Goal: Find specific fact: Find specific page/section

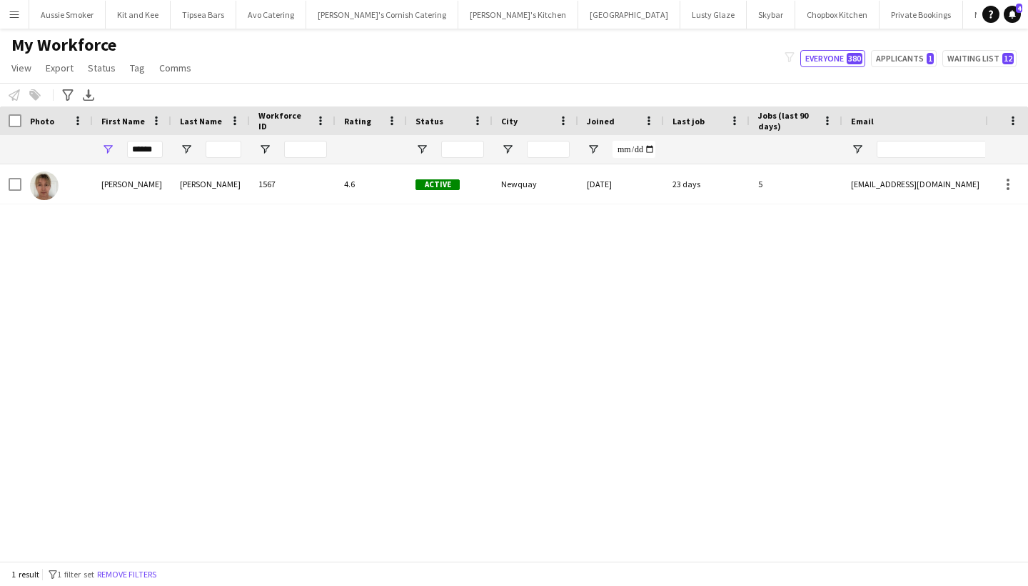
click at [16, 19] on app-icon "Menu" at bounding box center [14, 14] width 11 height 11
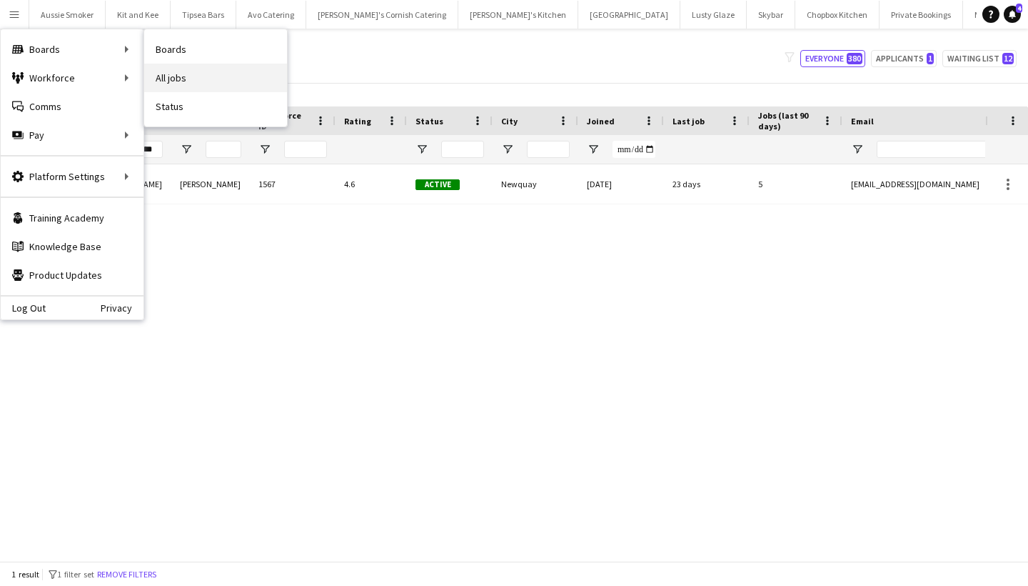
click at [181, 72] on link "All jobs" at bounding box center [215, 78] width 143 height 29
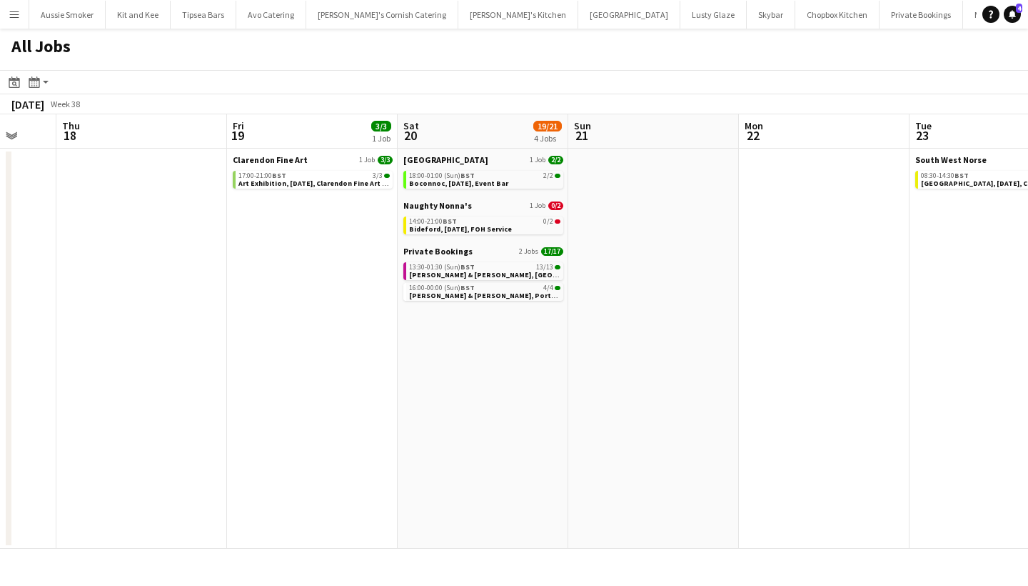
scroll to position [0, 456]
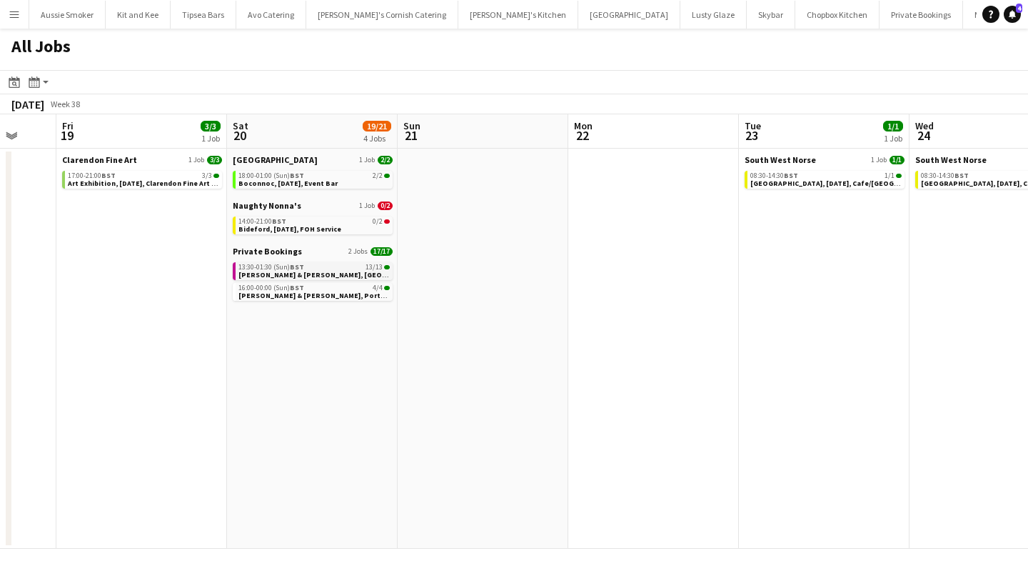
click at [282, 271] on span "[PERSON_NAME] & [PERSON_NAME], [GEOGRAPHIC_DATA], [DATE]" at bounding box center [351, 274] width 224 height 9
click at [13, 11] on app-icon "Menu" at bounding box center [14, 14] width 11 height 11
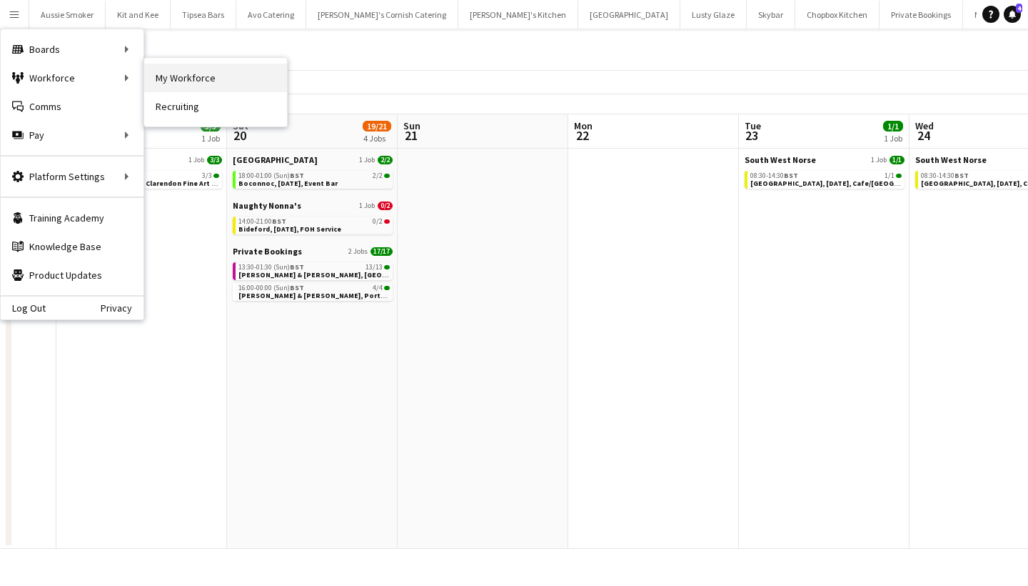
click at [172, 76] on link "My Workforce" at bounding box center [215, 78] width 143 height 29
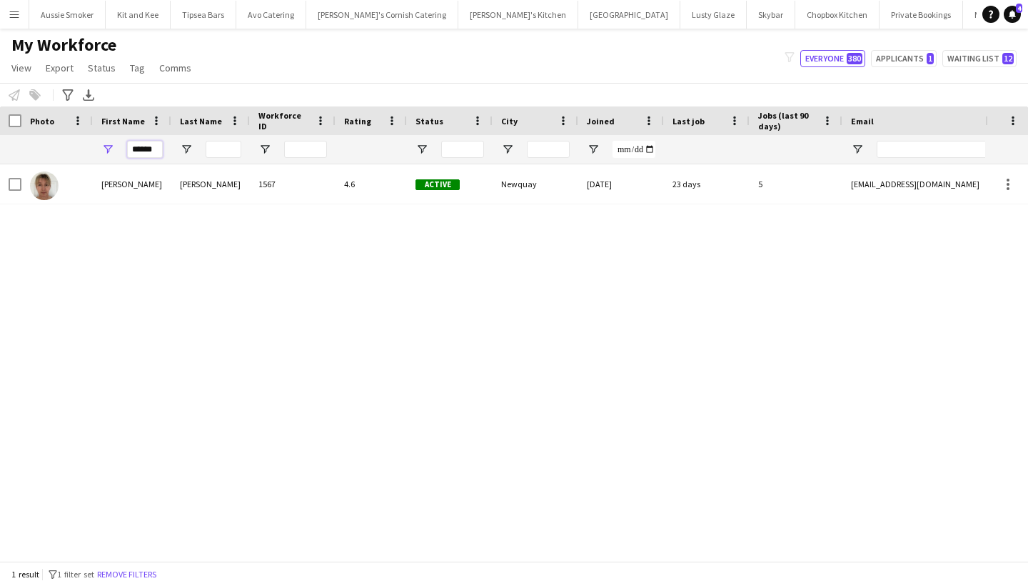
click at [149, 146] on input "******" at bounding box center [145, 149] width 36 height 17
type input "******"
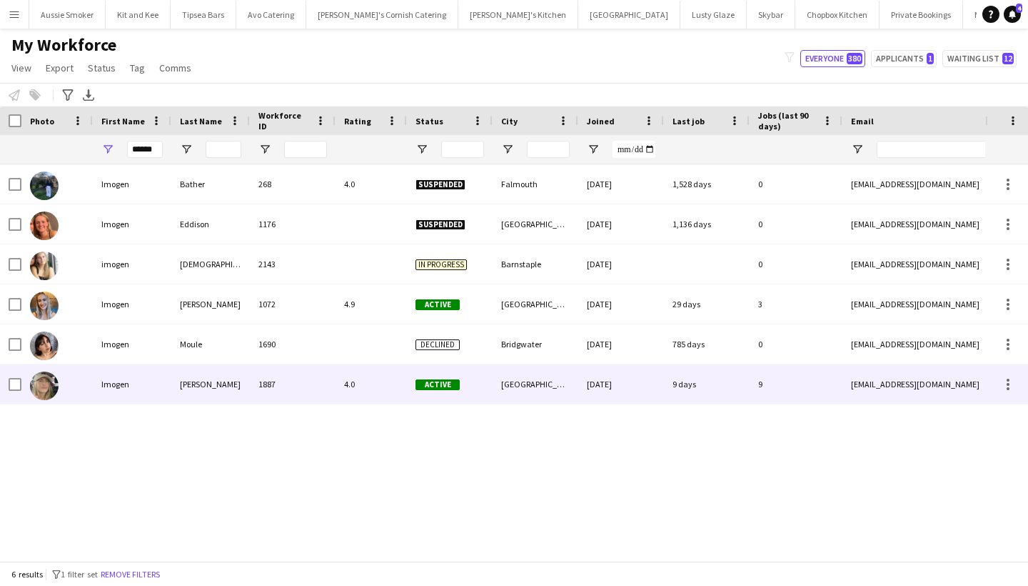
click at [143, 394] on div "Imogen" at bounding box center [132, 383] width 79 height 39
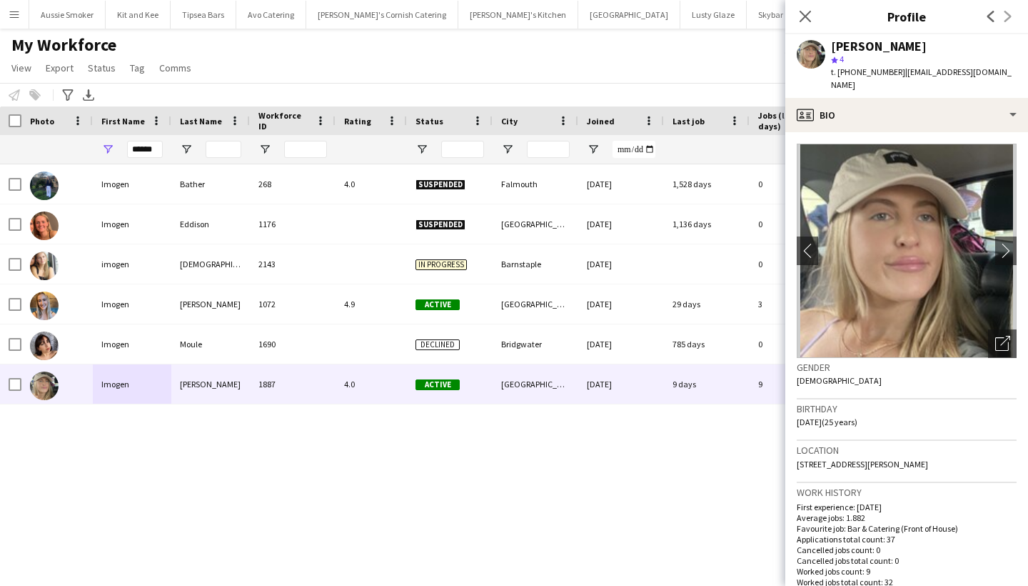
drag, startPoint x: 938, startPoint y: 450, endPoint x: 900, endPoint y: 449, distance: 38.6
click at [900, 449] on div "Location [STREET_ADDRESS][PERSON_NAME]" at bounding box center [907, 461] width 220 height 41
copy span "EX4 8QW"
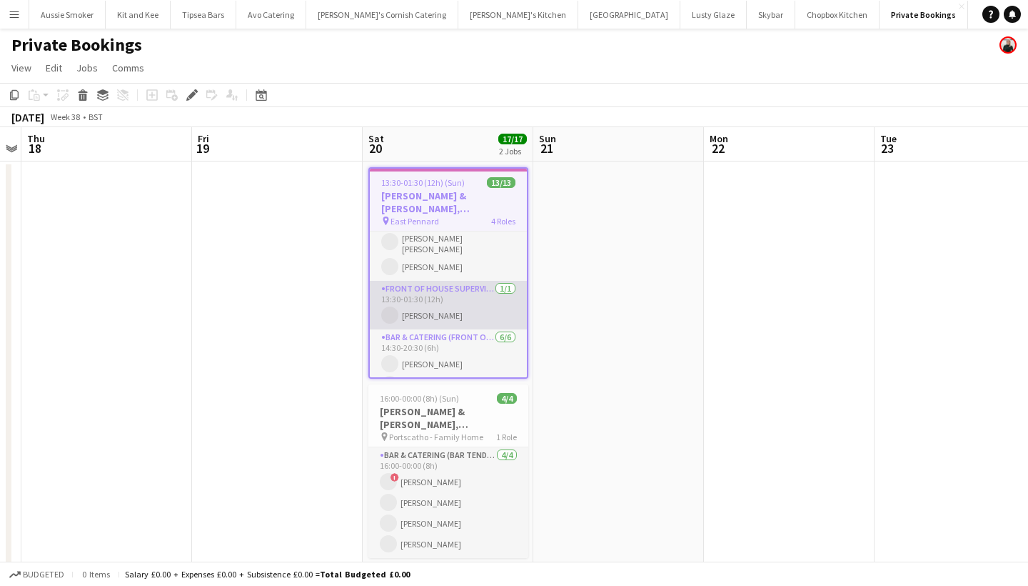
scroll to position [88, 0]
click at [421, 311] on app-card-role "Front of House Supervisor [DATE] 13:30-01:30 (12h) [PERSON_NAME]" at bounding box center [448, 303] width 157 height 49
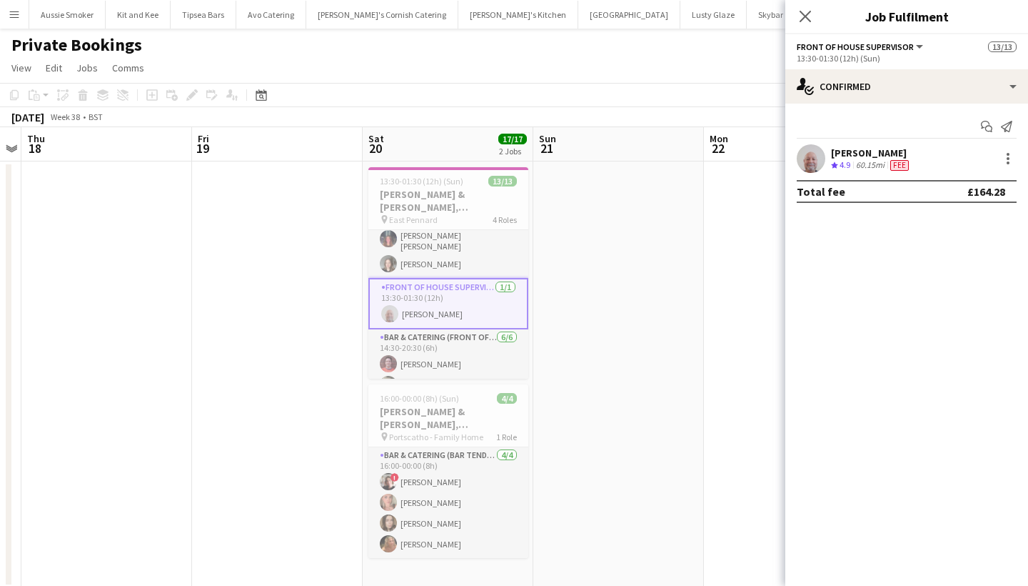
click at [873, 156] on div "[PERSON_NAME]" at bounding box center [871, 152] width 81 height 13
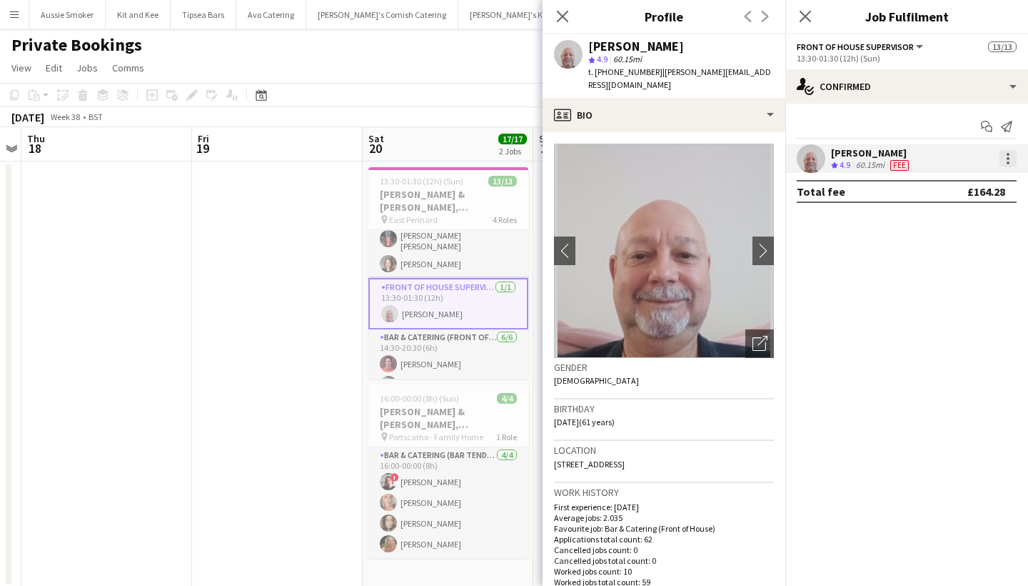
click at [1011, 159] on div at bounding box center [1008, 158] width 17 height 17
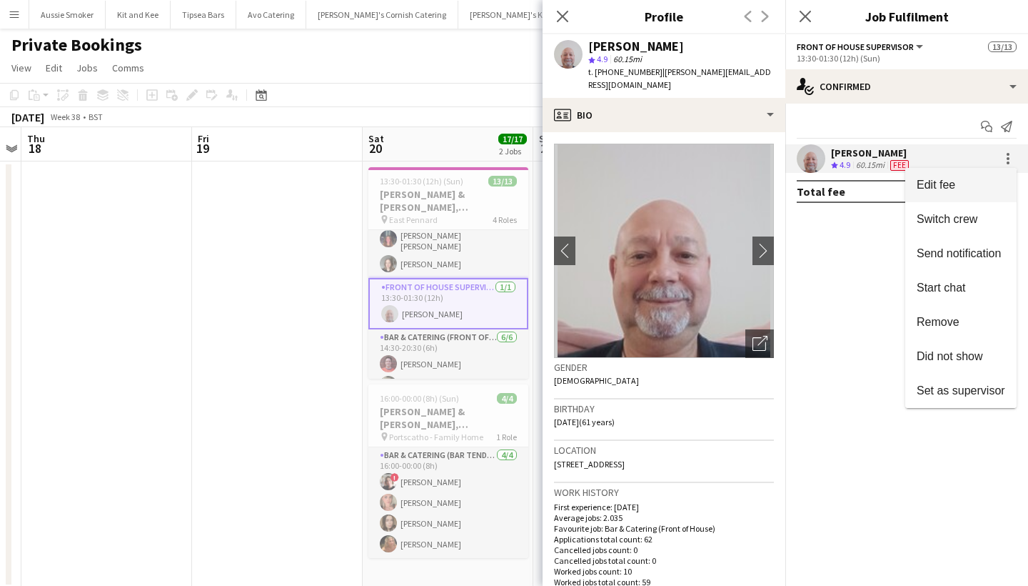
click at [952, 182] on span "Edit fee" at bounding box center [936, 185] width 39 height 12
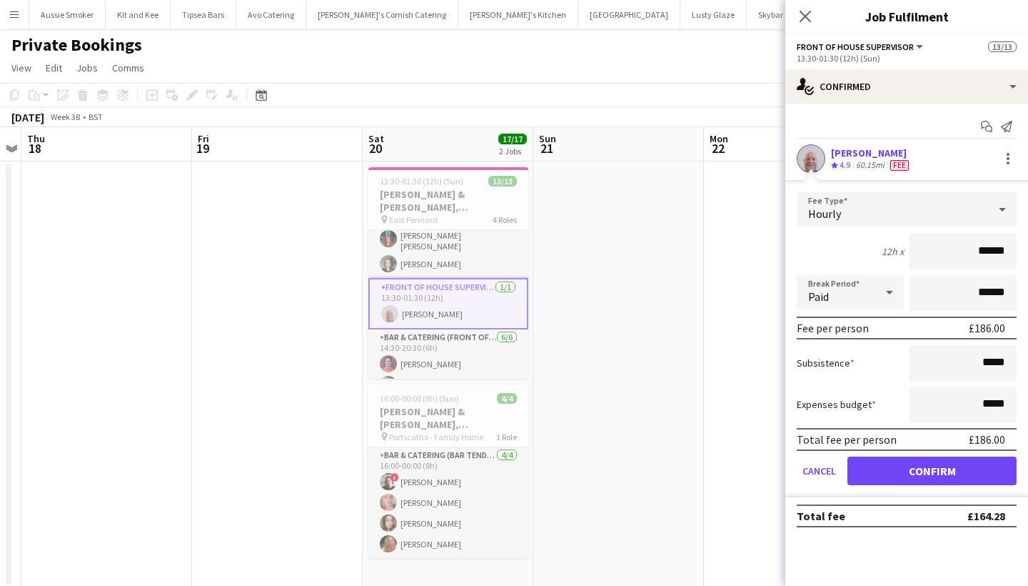
type input "******"
click at [899, 475] on button "Confirm" at bounding box center [932, 470] width 169 height 29
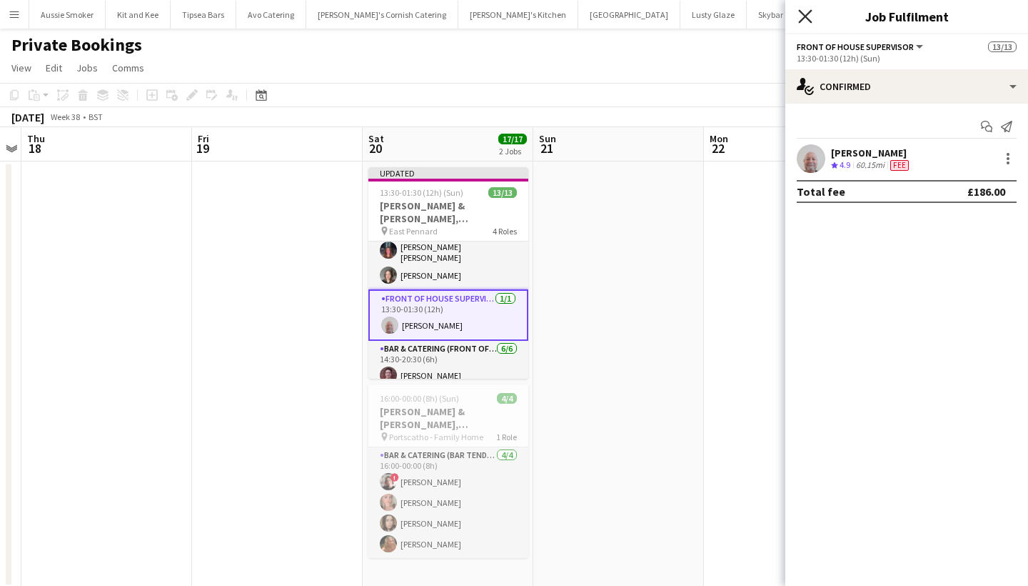
click at [806, 13] on icon "Close pop-in" at bounding box center [806, 16] width 14 height 14
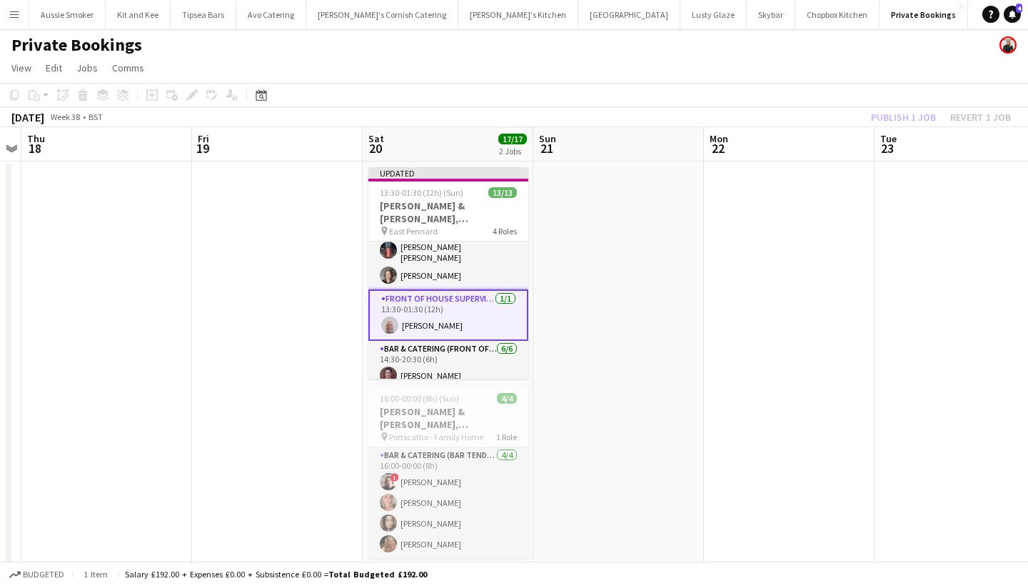
click at [906, 111] on div "Publish 1 job Revert 1 job" at bounding box center [941, 117] width 174 height 19
click at [906, 111] on button "Publish 1 job" at bounding box center [904, 117] width 76 height 19
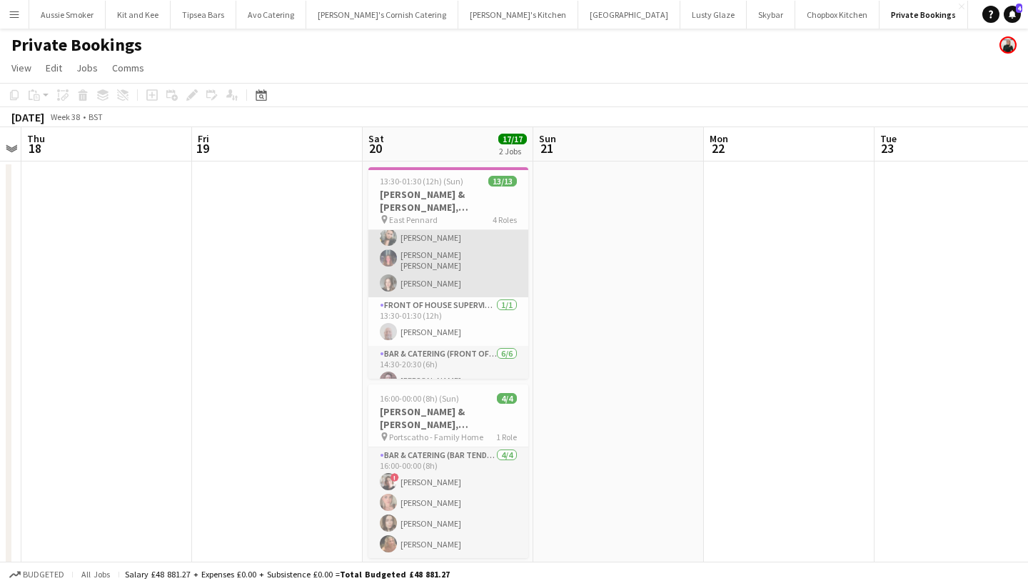
scroll to position [81, 0]
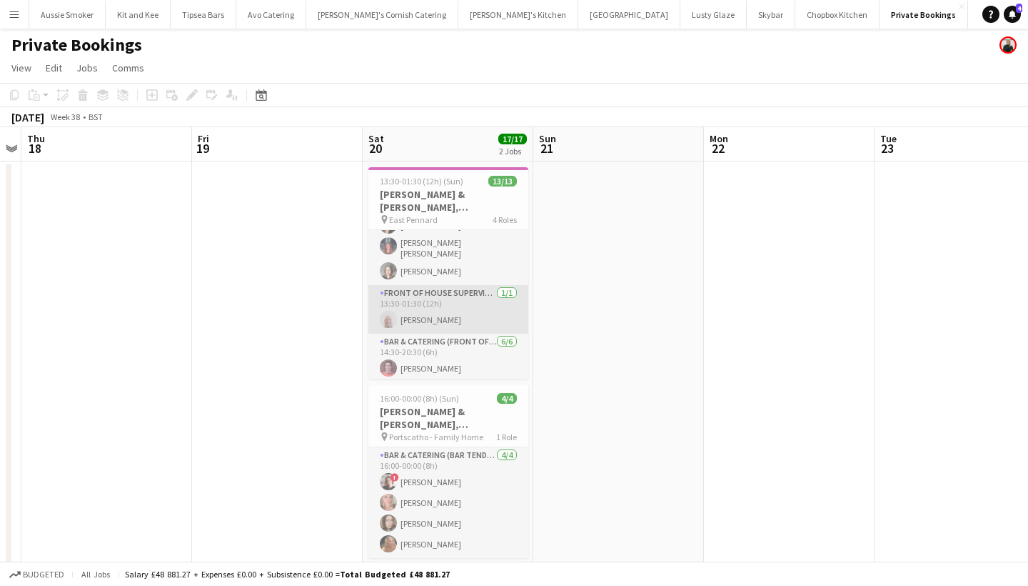
click at [441, 317] on app-card-role "Front of House Supervisor 1/1 13:30-01:30 (12h) Mike Menhennett" at bounding box center [449, 309] width 160 height 49
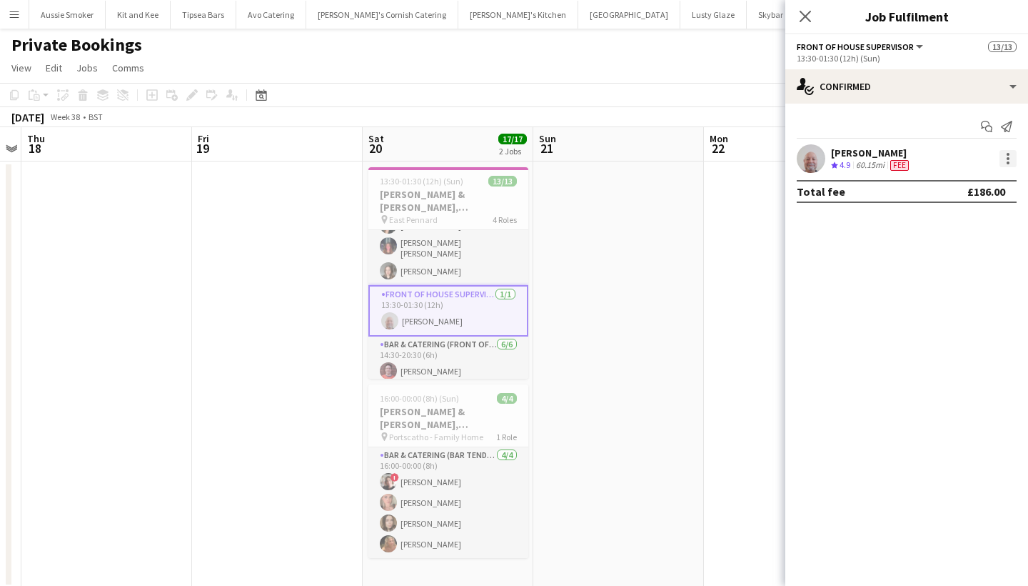
click at [1006, 157] on div at bounding box center [1008, 158] width 17 height 17
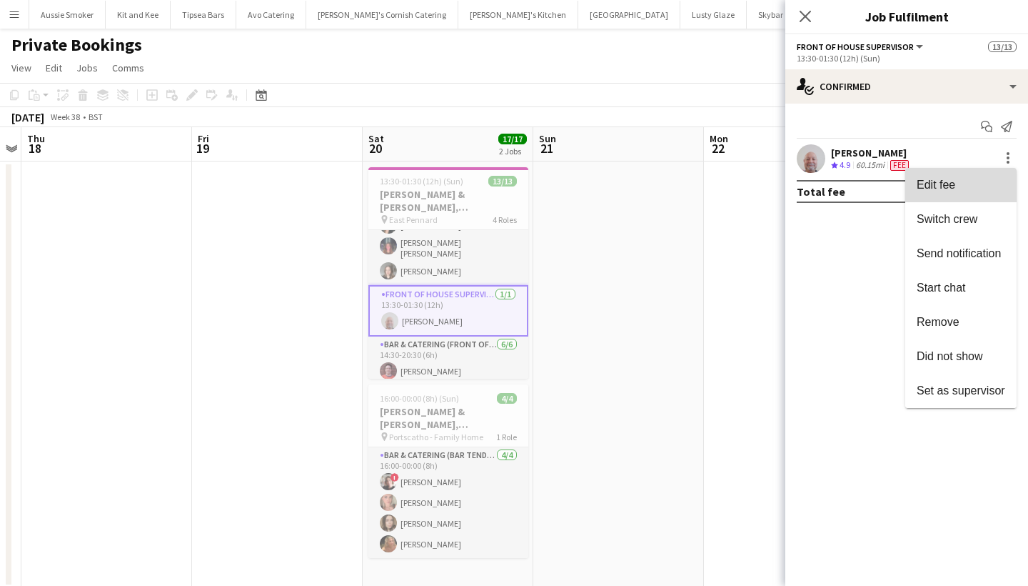
click at [949, 186] on span "Edit fee" at bounding box center [936, 185] width 39 height 12
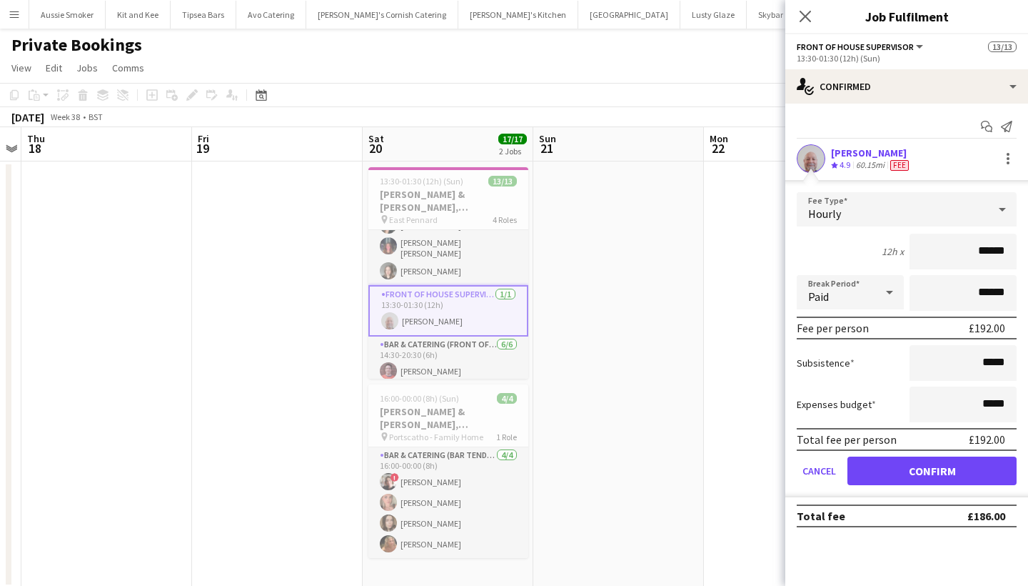
type input "******"
click at [971, 466] on button "Confirm" at bounding box center [932, 470] width 169 height 29
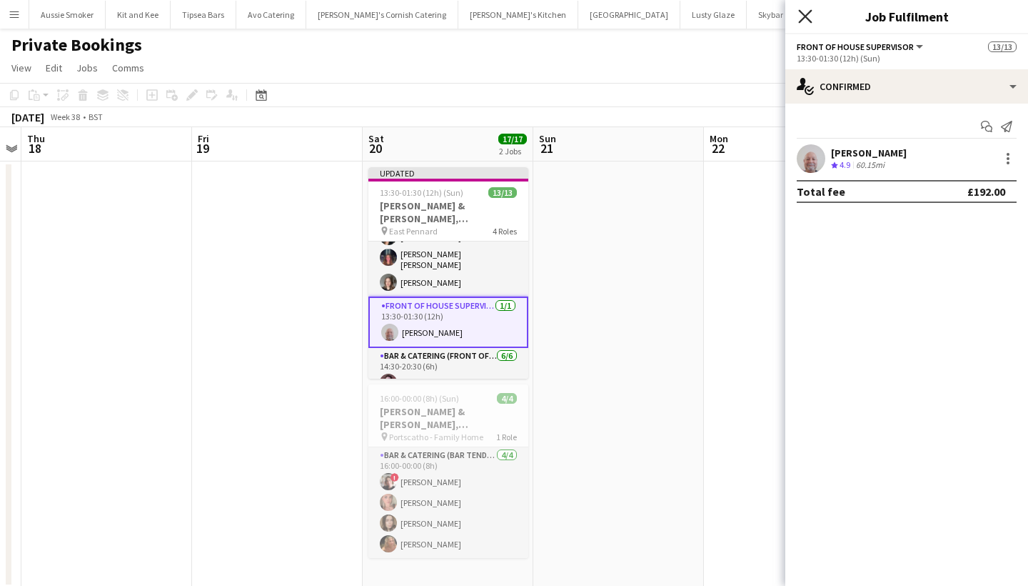
click at [809, 19] on icon at bounding box center [806, 16] width 14 height 14
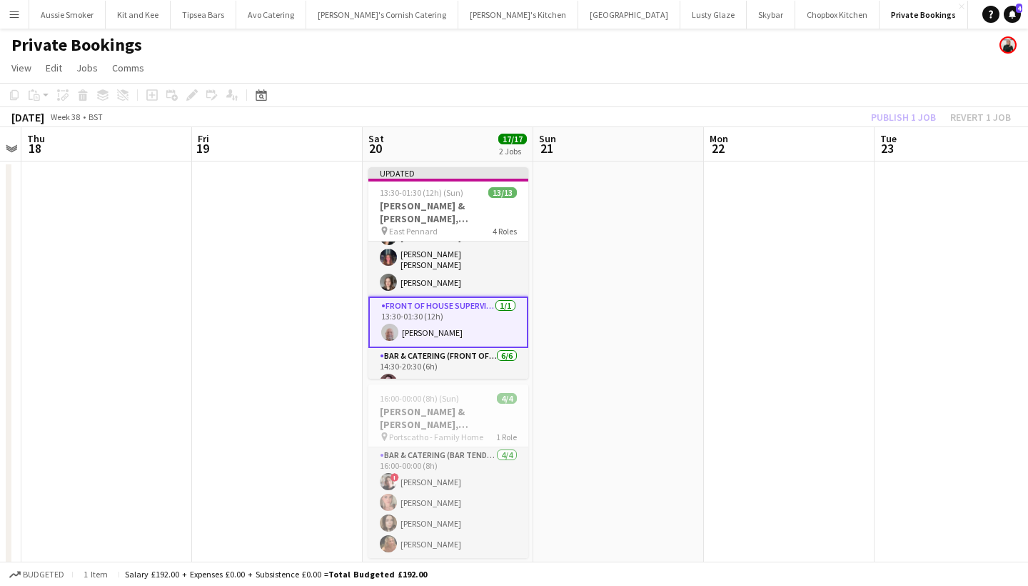
click at [906, 113] on div "Publish 1 job Revert 1 job" at bounding box center [941, 117] width 174 height 19
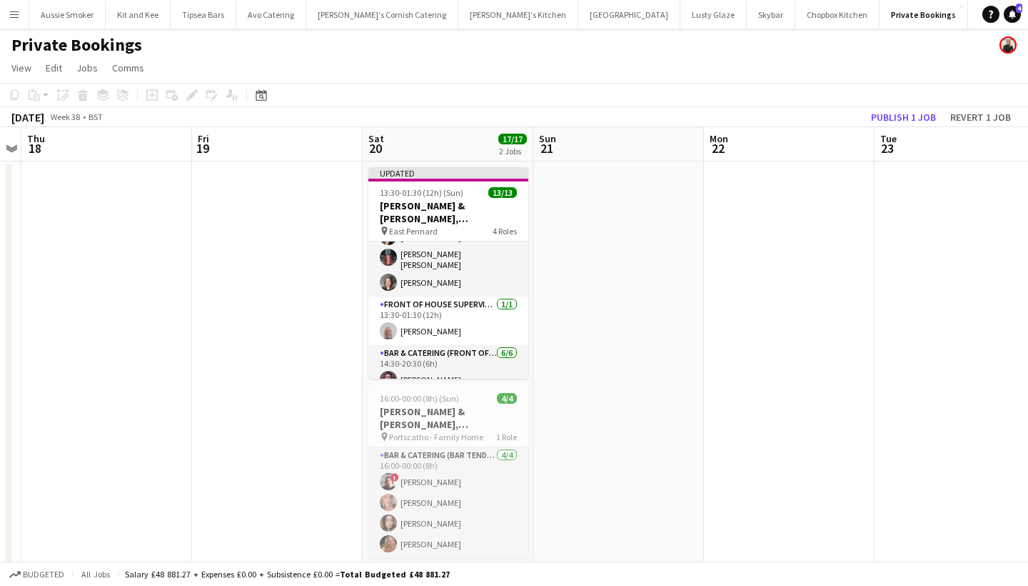
click at [906, 113] on button "Publish 1 job" at bounding box center [904, 117] width 76 height 19
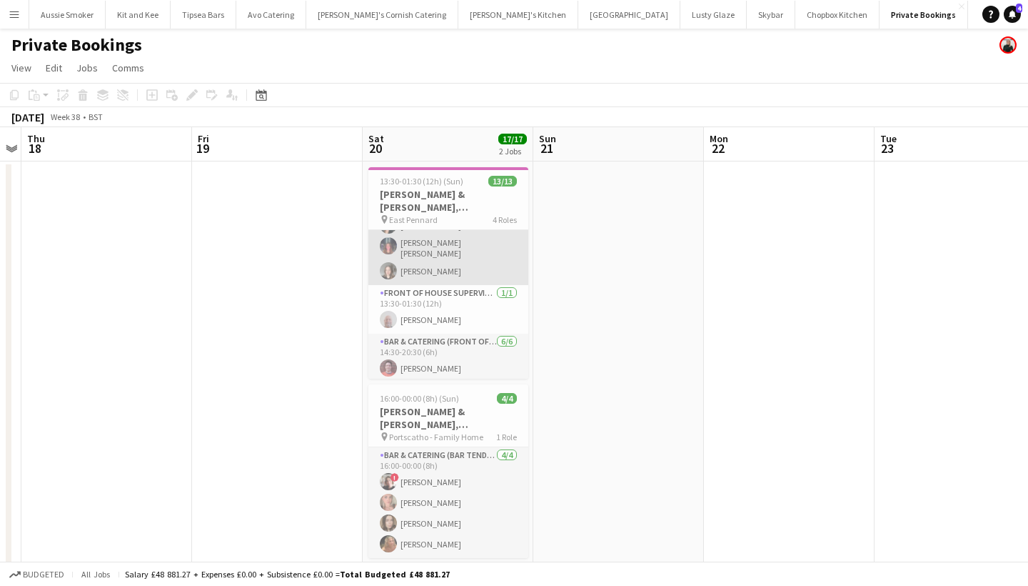
click at [457, 249] on app-card-role "Bar & Catering (Bar Tender) 5/5 13:30-01:30 (12h) Jack Bellamy LOGAN DELLA-PORT…" at bounding box center [449, 217] width 160 height 136
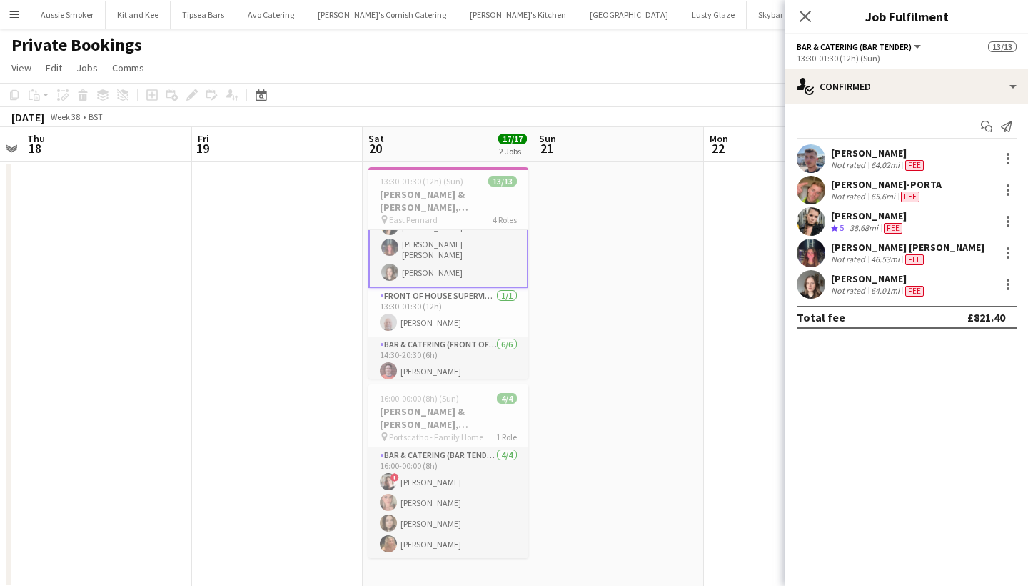
click at [849, 254] on div "Not rated" at bounding box center [849, 259] width 37 height 11
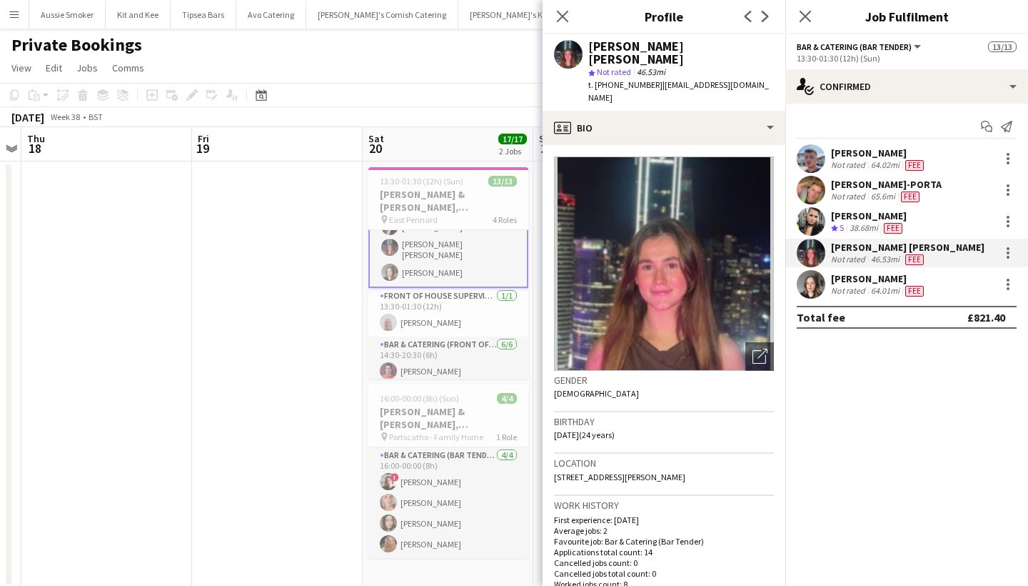
drag, startPoint x: 726, startPoint y: 454, endPoint x: 690, endPoint y: 453, distance: 36.4
click at [690, 454] on div "Location 3 Rewe Barton Farm Cottages, Exeter, EX5 4EU" at bounding box center [664, 474] width 220 height 41
copy span "EX5 4EU"
click at [565, 19] on icon at bounding box center [563, 16] width 14 height 14
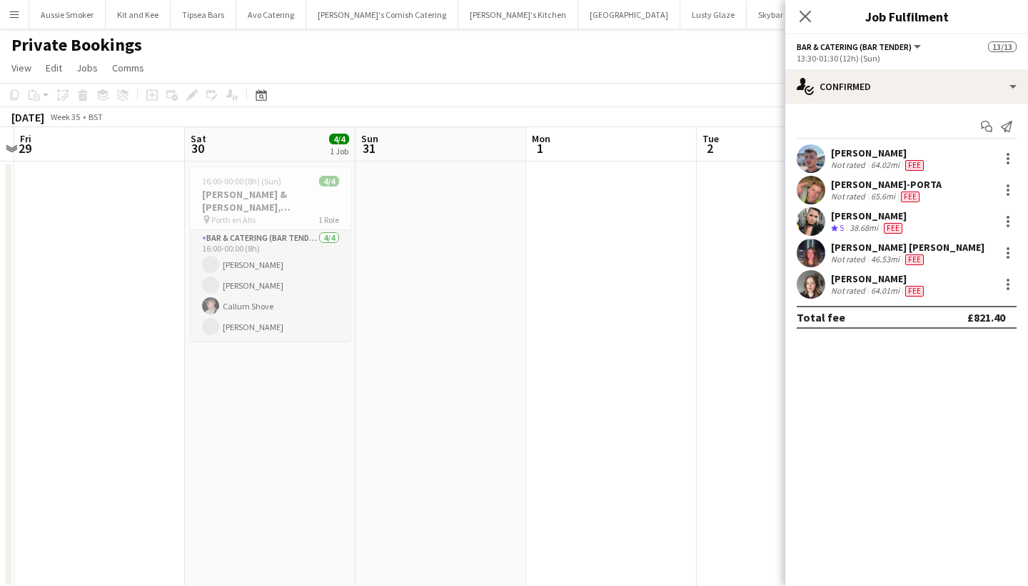
scroll to position [0, 439]
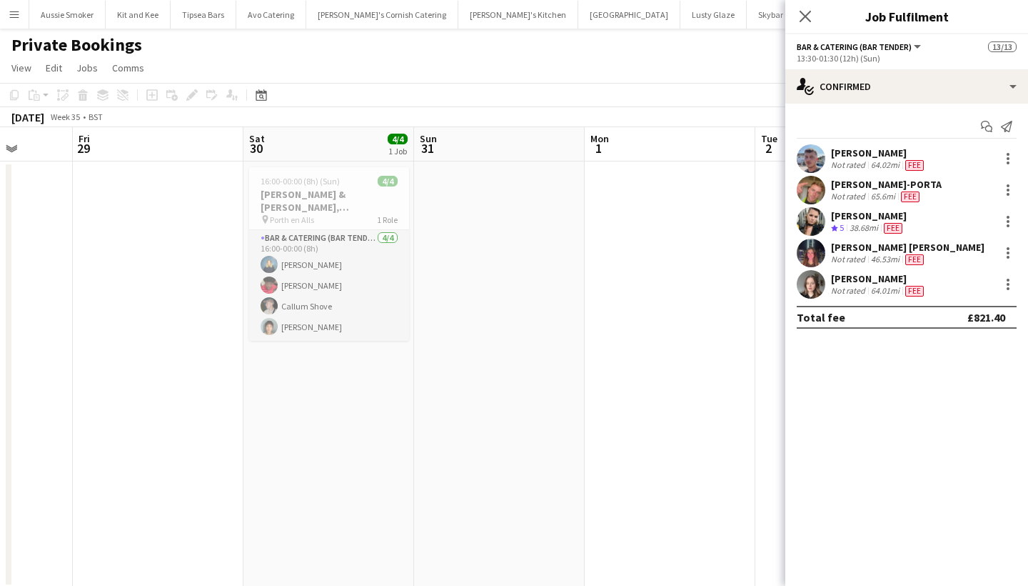
click at [10, 17] on app-icon "Menu" at bounding box center [14, 14] width 11 height 11
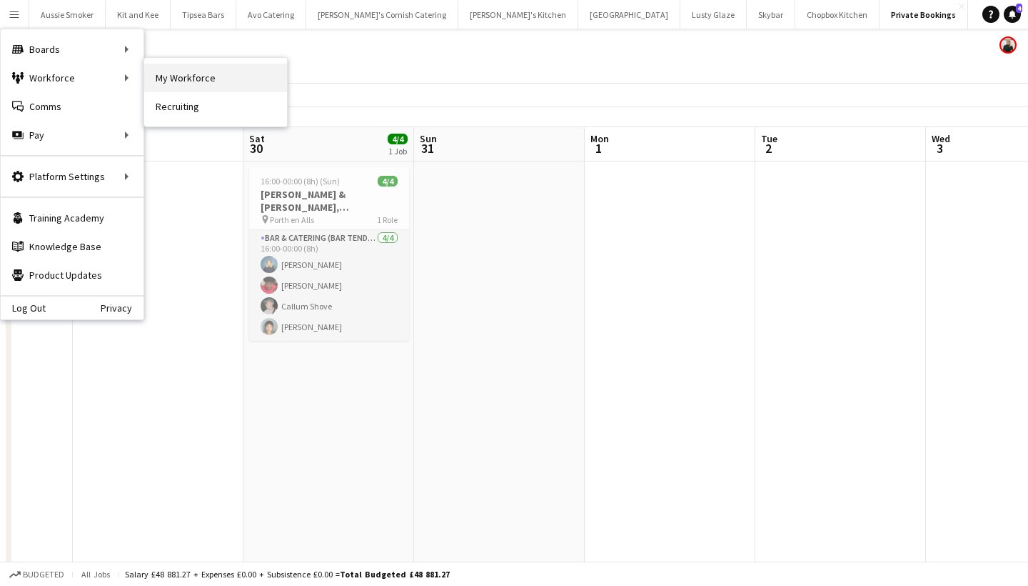
click at [203, 79] on link "My Workforce" at bounding box center [215, 78] width 143 height 29
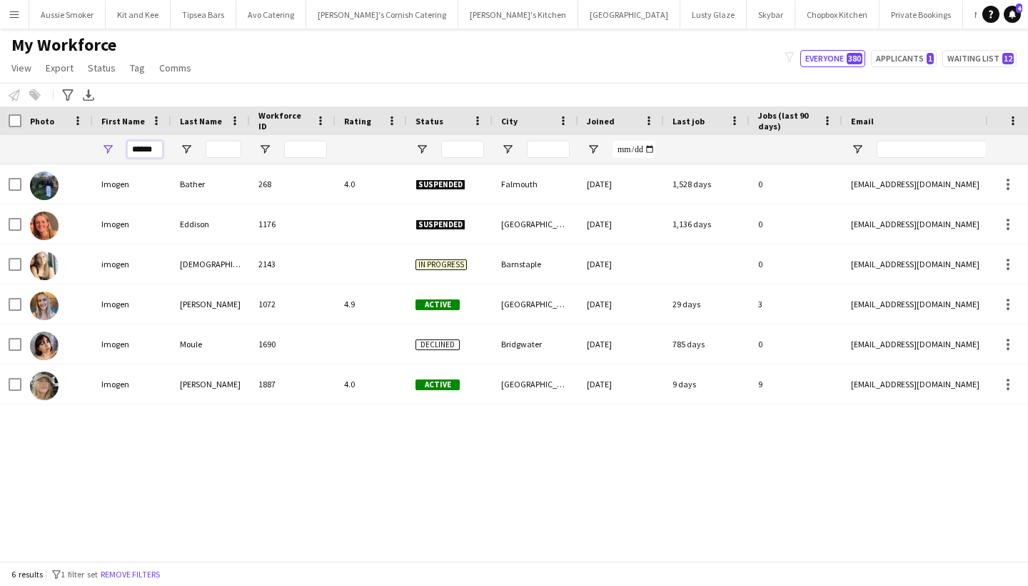
click at [146, 147] on input "******" at bounding box center [145, 149] width 36 height 17
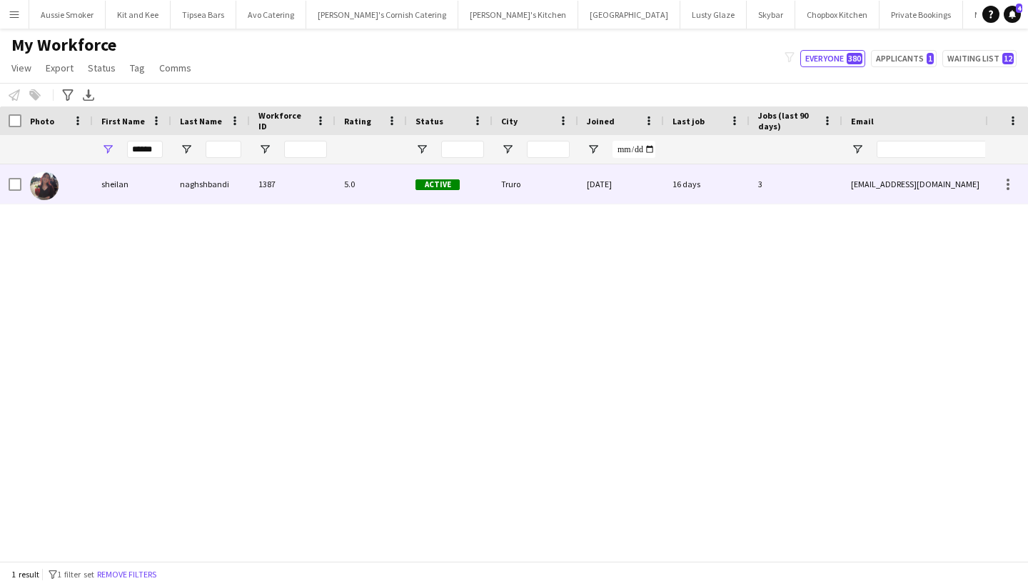
click at [135, 184] on div "sheilan" at bounding box center [132, 183] width 79 height 39
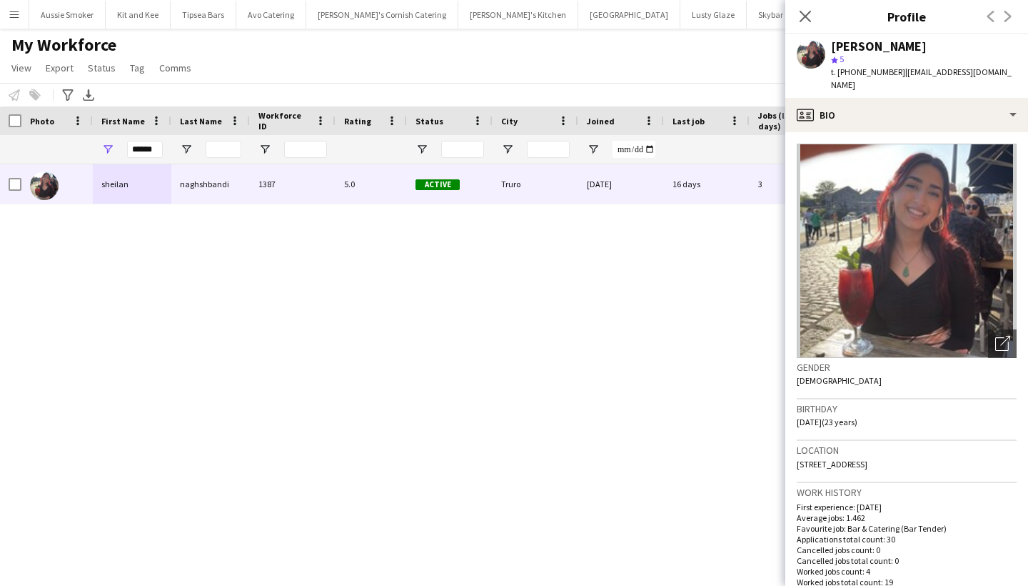
drag, startPoint x: 923, startPoint y: 456, endPoint x: 884, endPoint y: 452, distance: 39.4
click at [884, 452] on div "Location 9 Gwarak Tewdar, Truro, TR1 2FL" at bounding box center [907, 461] width 220 height 41
copy span "TR1 2FL"
click at [149, 149] on input "******" at bounding box center [145, 149] width 36 height 17
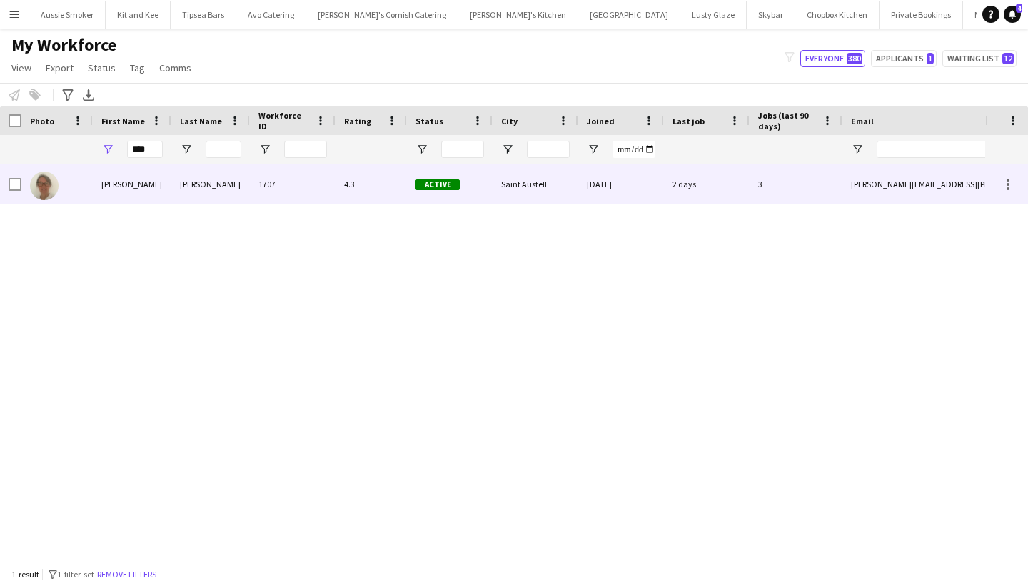
click at [221, 191] on div "Pitman" at bounding box center [210, 183] width 79 height 39
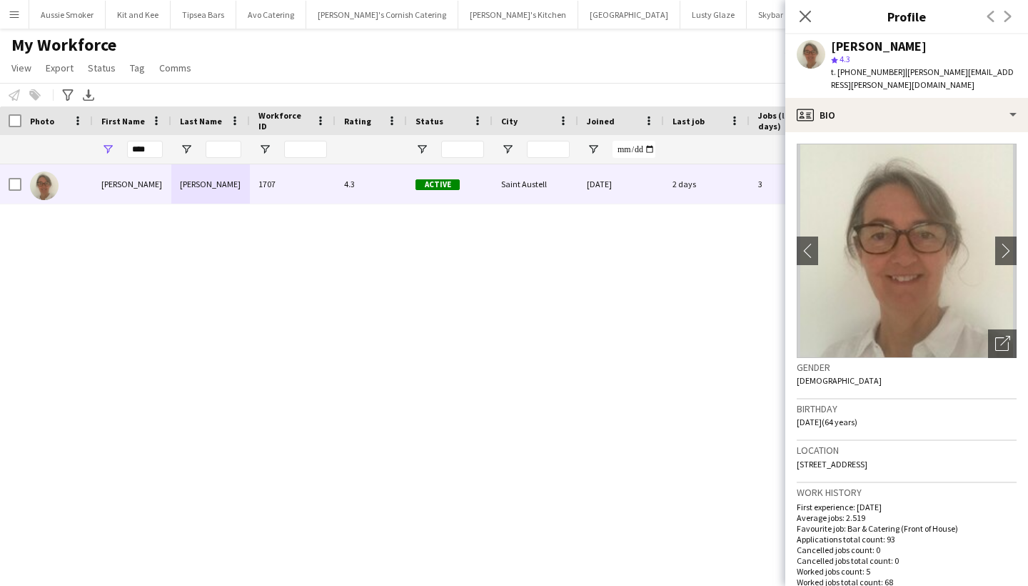
drag, startPoint x: 966, startPoint y: 451, endPoint x: 931, endPoint y: 452, distance: 35.7
click at [931, 452] on div "Location 44 Pellymounter Road, Saint Austell, PL25 4PX" at bounding box center [907, 461] width 220 height 41
click at [966, 451] on div "Location 44 Pellymounter Road, Saint Austell, PL25 4PX" at bounding box center [907, 461] width 220 height 41
drag, startPoint x: 966, startPoint y: 451, endPoint x: 928, endPoint y: 451, distance: 37.9
click at [928, 451] on div "Location 44 Pellymounter Road, Saint Austell, PL25 4PX" at bounding box center [907, 461] width 220 height 41
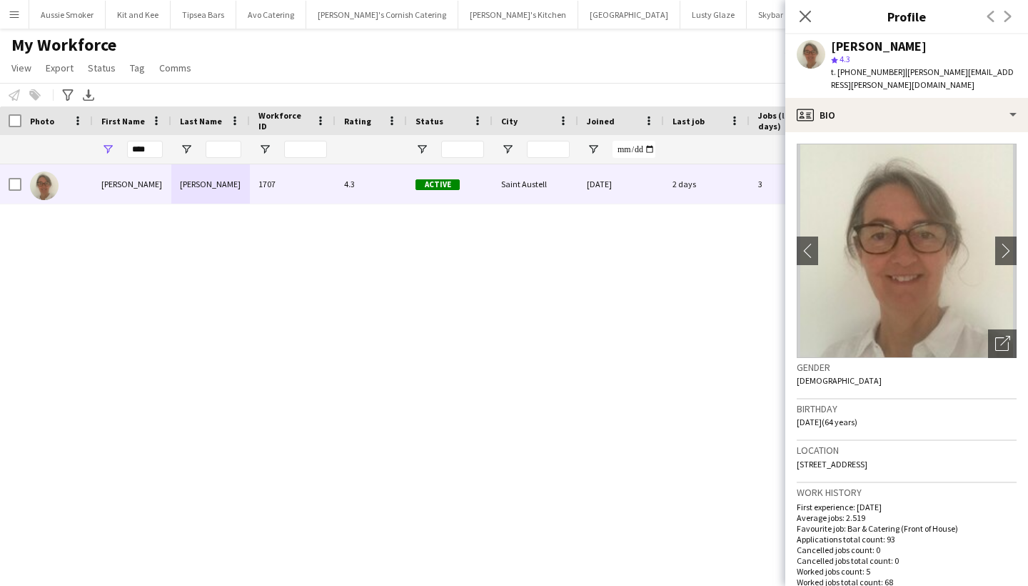
copy span "PL25 4PX"
click at [149, 148] on input "****" at bounding box center [145, 149] width 36 height 17
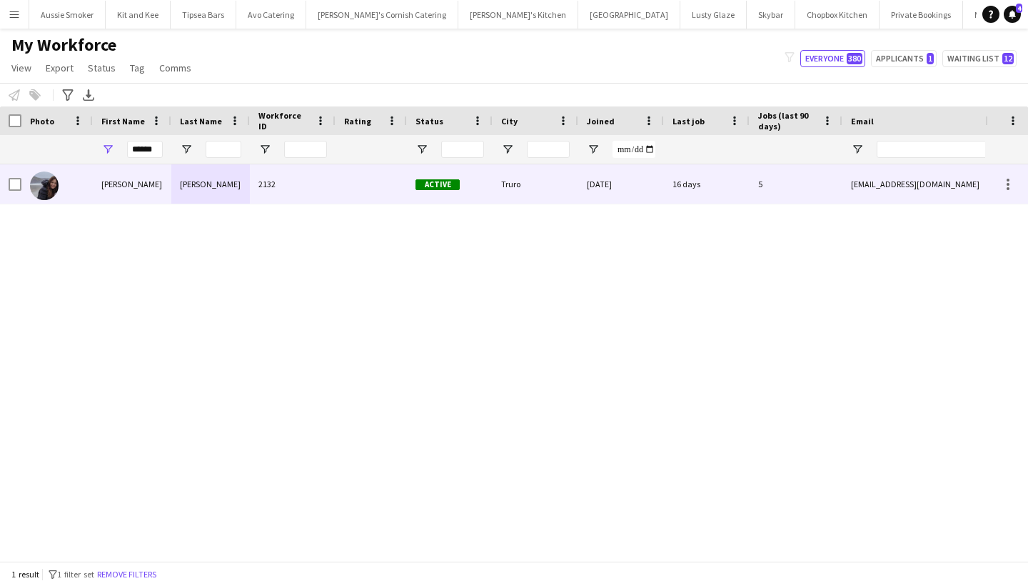
click at [150, 189] on div "Susana" at bounding box center [132, 183] width 79 height 39
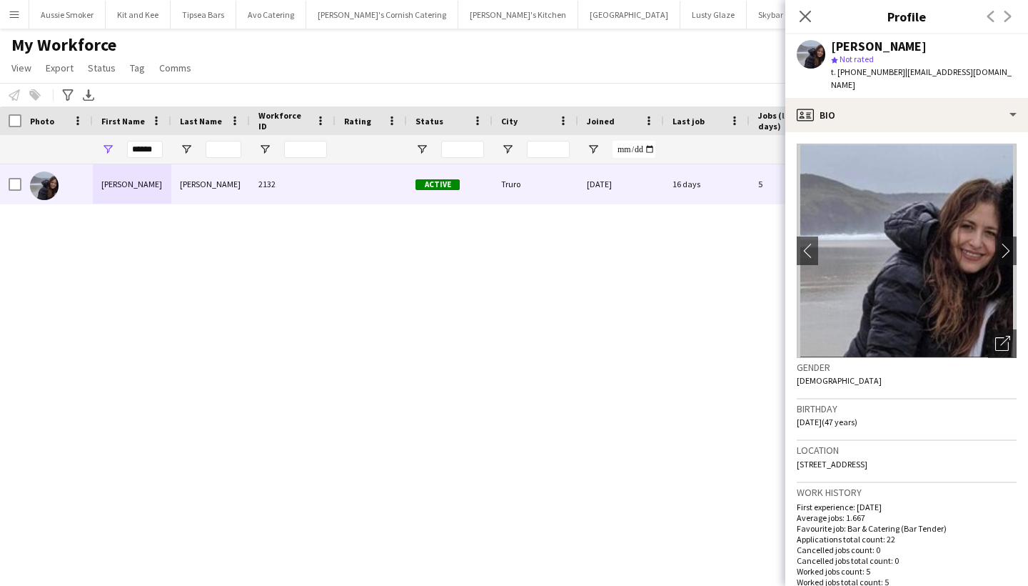
drag, startPoint x: 1003, startPoint y: 449, endPoint x: 968, endPoint y: 449, distance: 34.3
click at [968, 449] on div "Location 18 Silver Way, Threemilestone, Cornwall, Truro, TR3 6BP" at bounding box center [907, 461] width 220 height 41
copy span "TR3 6BP"
click at [161, 149] on input "******" at bounding box center [145, 149] width 36 height 17
click at [147, 150] on input "******" at bounding box center [145, 149] width 36 height 17
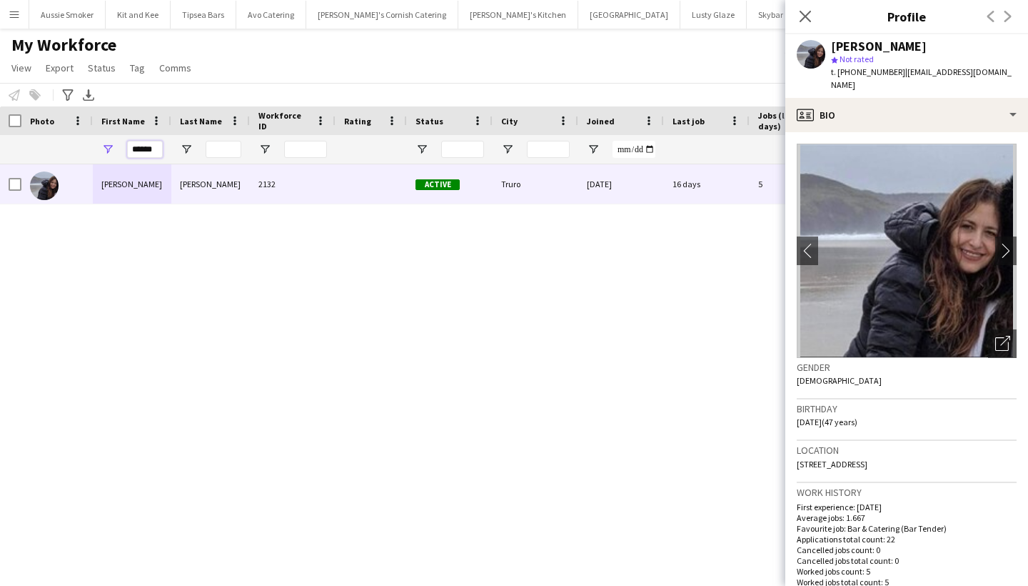
click at [147, 150] on input "******" at bounding box center [145, 149] width 36 height 17
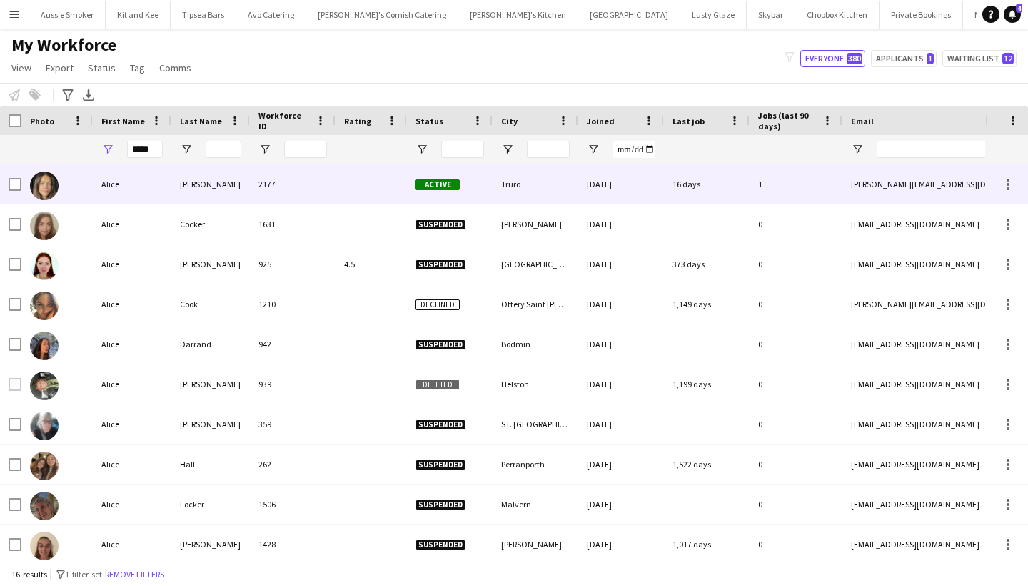
drag, startPoint x: 157, startPoint y: 173, endPoint x: 197, endPoint y: 181, distance: 40.8
click at [197, 181] on div "Beal" at bounding box center [210, 183] width 79 height 39
click at [199, 184] on div "Beal" at bounding box center [210, 183] width 79 height 39
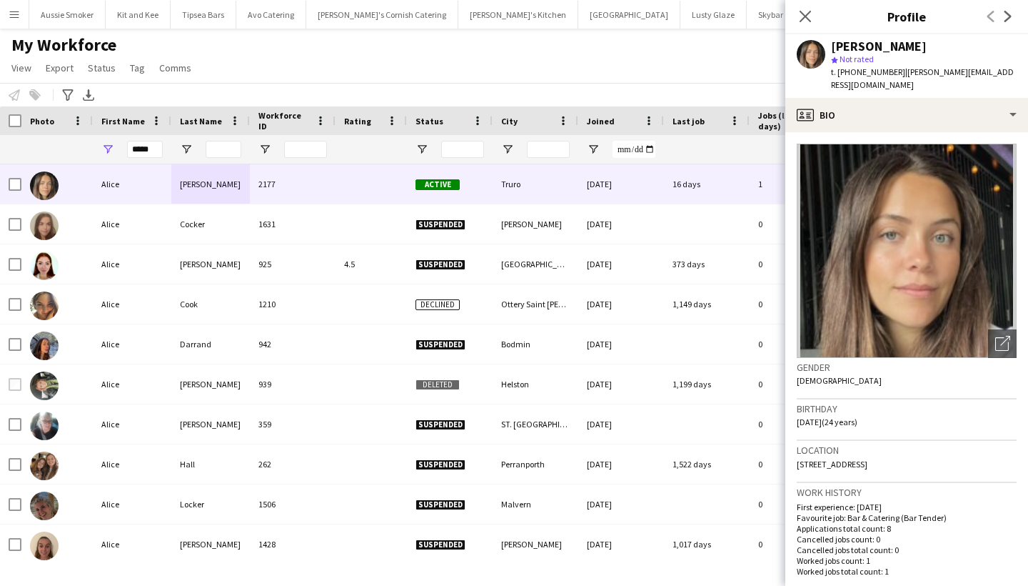
drag, startPoint x: 900, startPoint y: 451, endPoint x: 867, endPoint y: 449, distance: 33.0
click at [867, 449] on div "Location College Way, Truro, TR1 3WJ" at bounding box center [907, 461] width 220 height 41
copy span "TR1 3WJ"
click at [151, 150] on input "*****" at bounding box center [145, 149] width 36 height 17
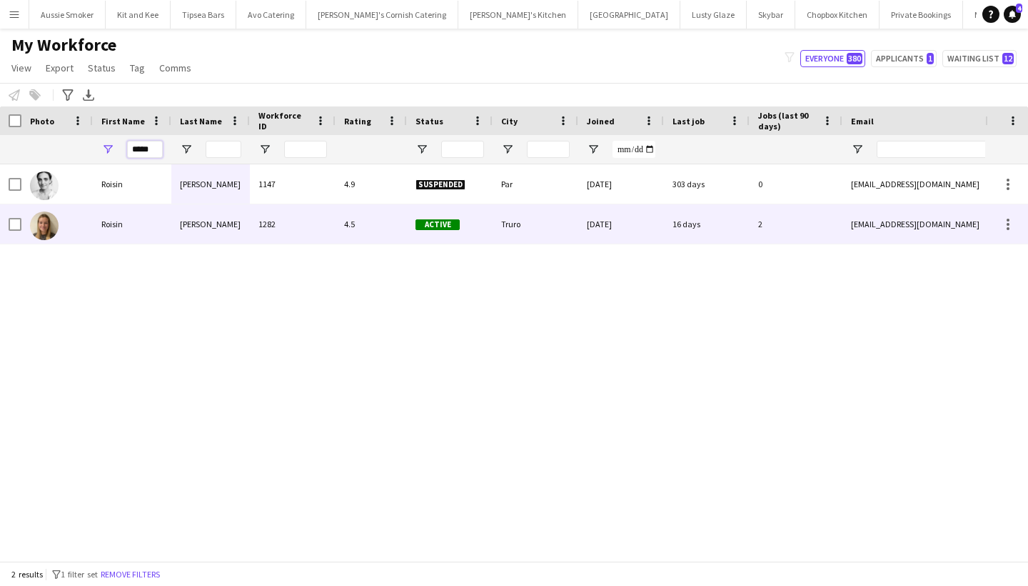
type input "*****"
click at [135, 225] on div "Roisin" at bounding box center [132, 223] width 79 height 39
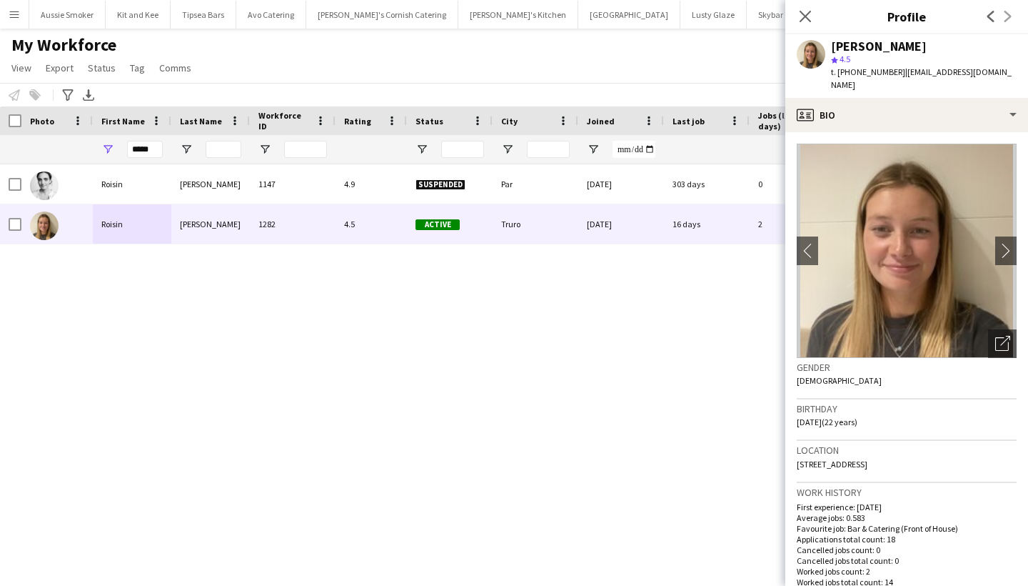
drag, startPoint x: 947, startPoint y: 454, endPoint x: 917, endPoint y: 454, distance: 30.0
click at [917, 454] on div "Location The Coach House, Baldhu, Truro, TR3 6EG" at bounding box center [907, 461] width 220 height 41
copy span "TR3 6EG"
